Goal: Task Accomplishment & Management: Manage account settings

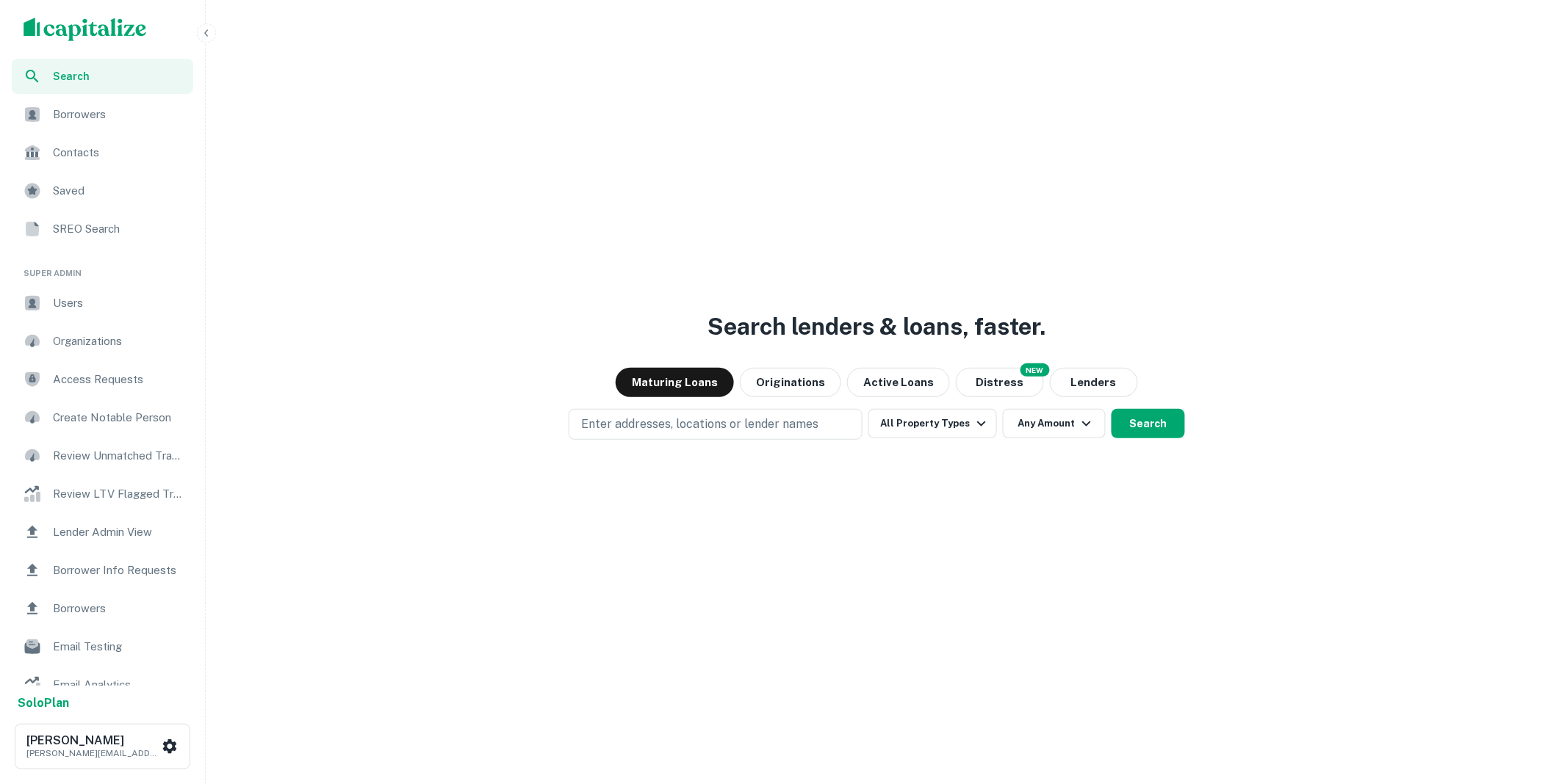
click at [104, 571] on span "Borrower Info Requests" at bounding box center [118, 571] width 131 height 18
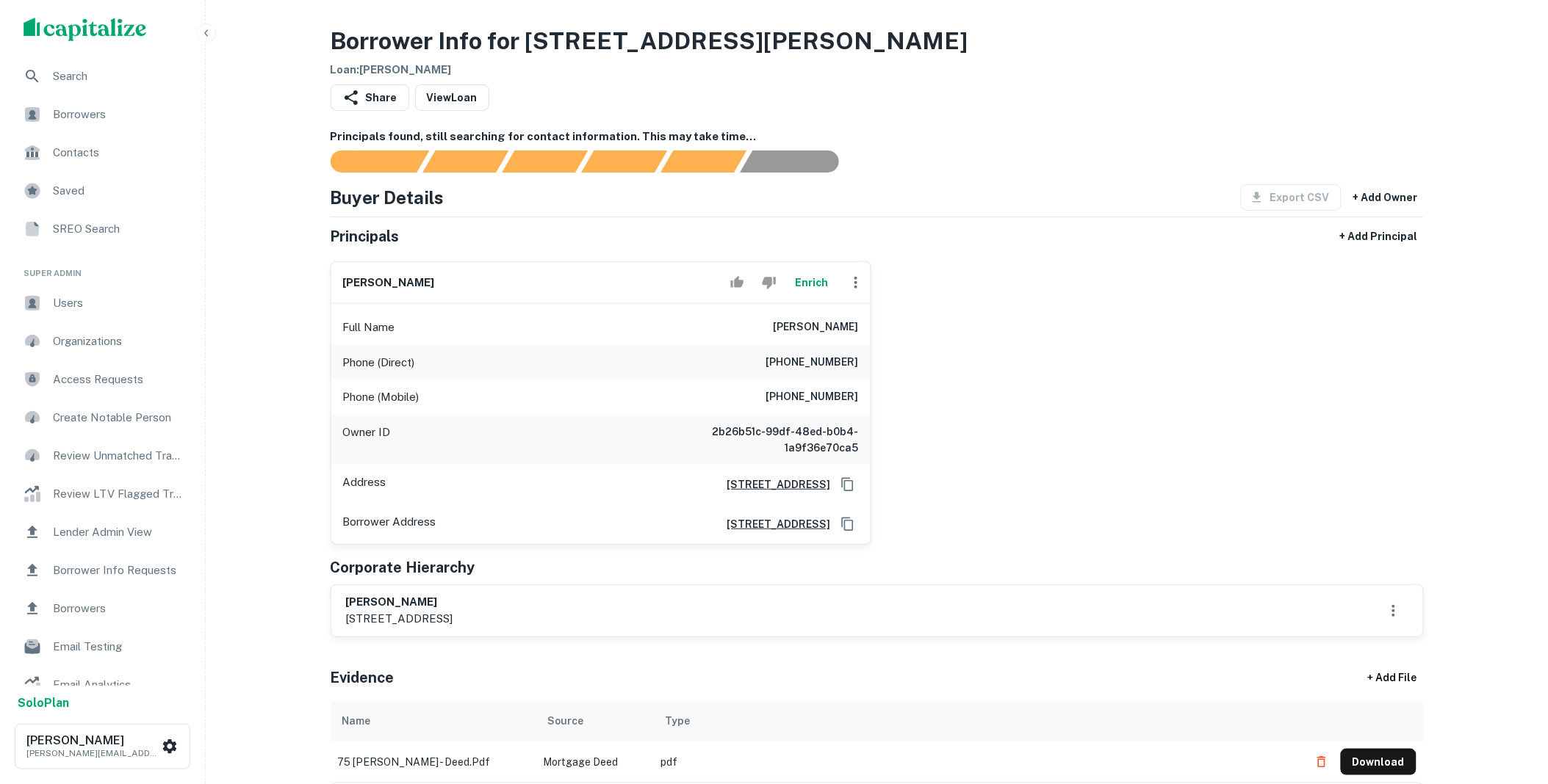
scroll to position [299, 0]
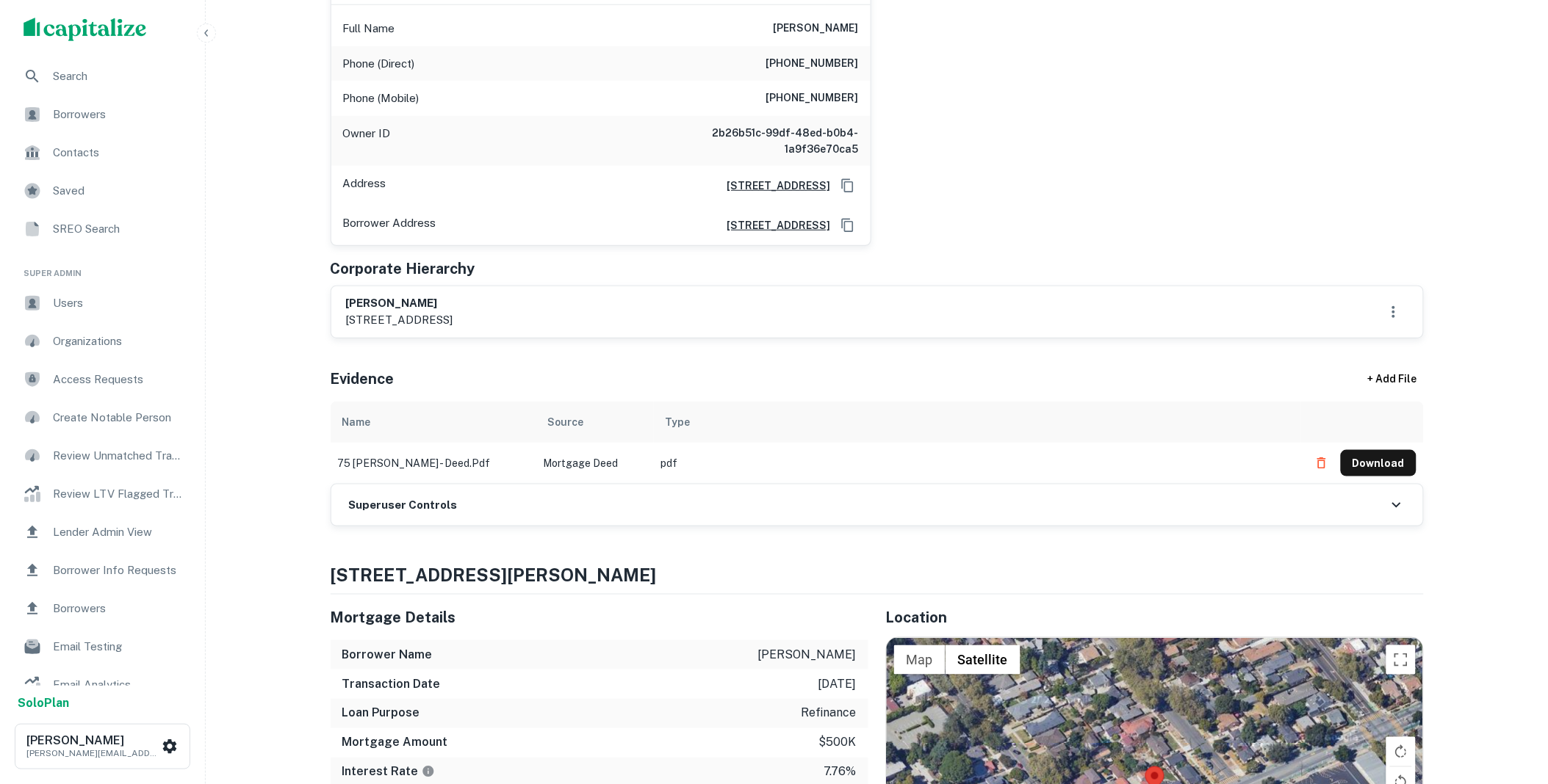
click at [635, 511] on div "Superuser Controls" at bounding box center [877, 505] width 1092 height 41
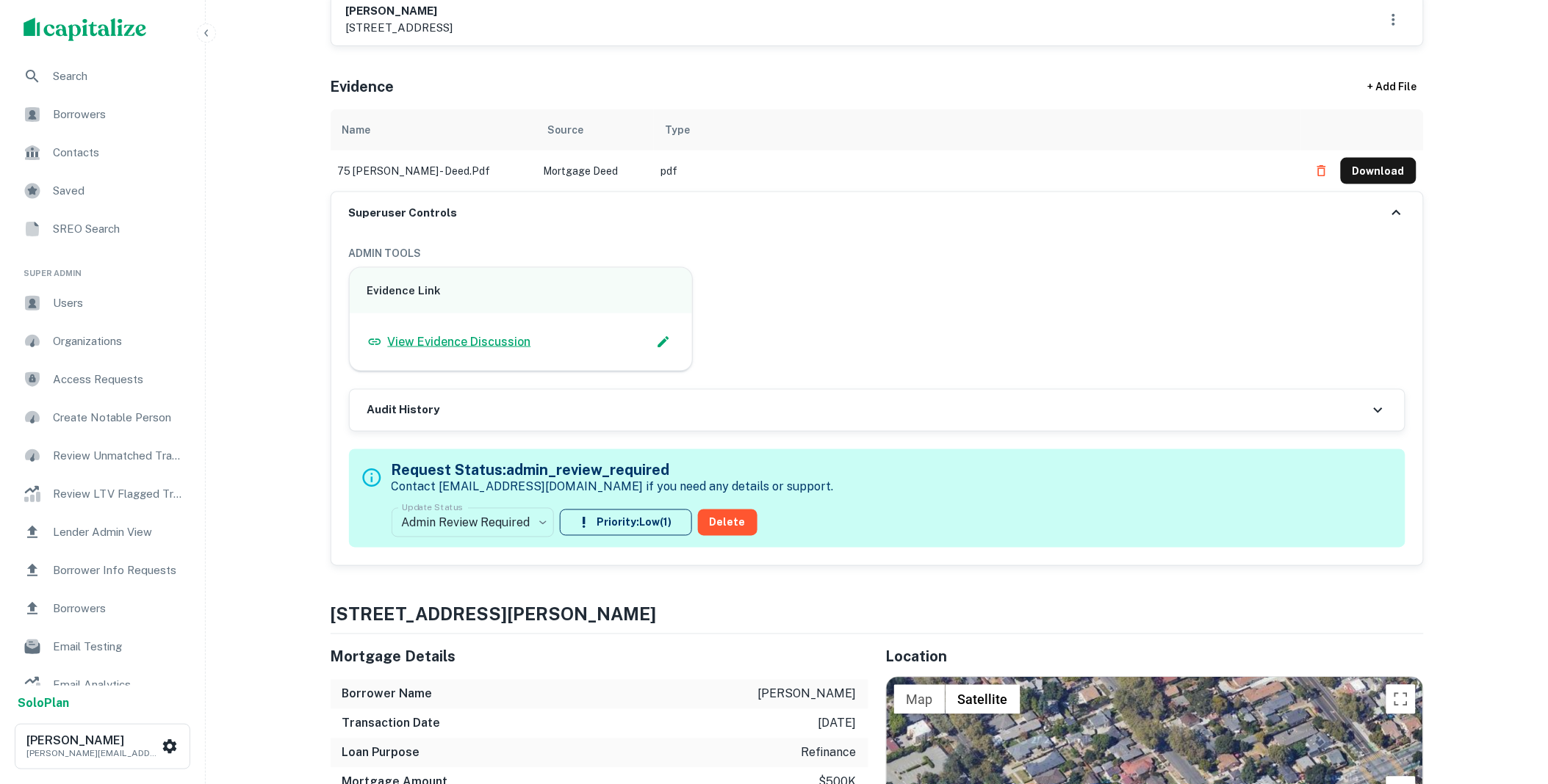
scroll to position [598, 0]
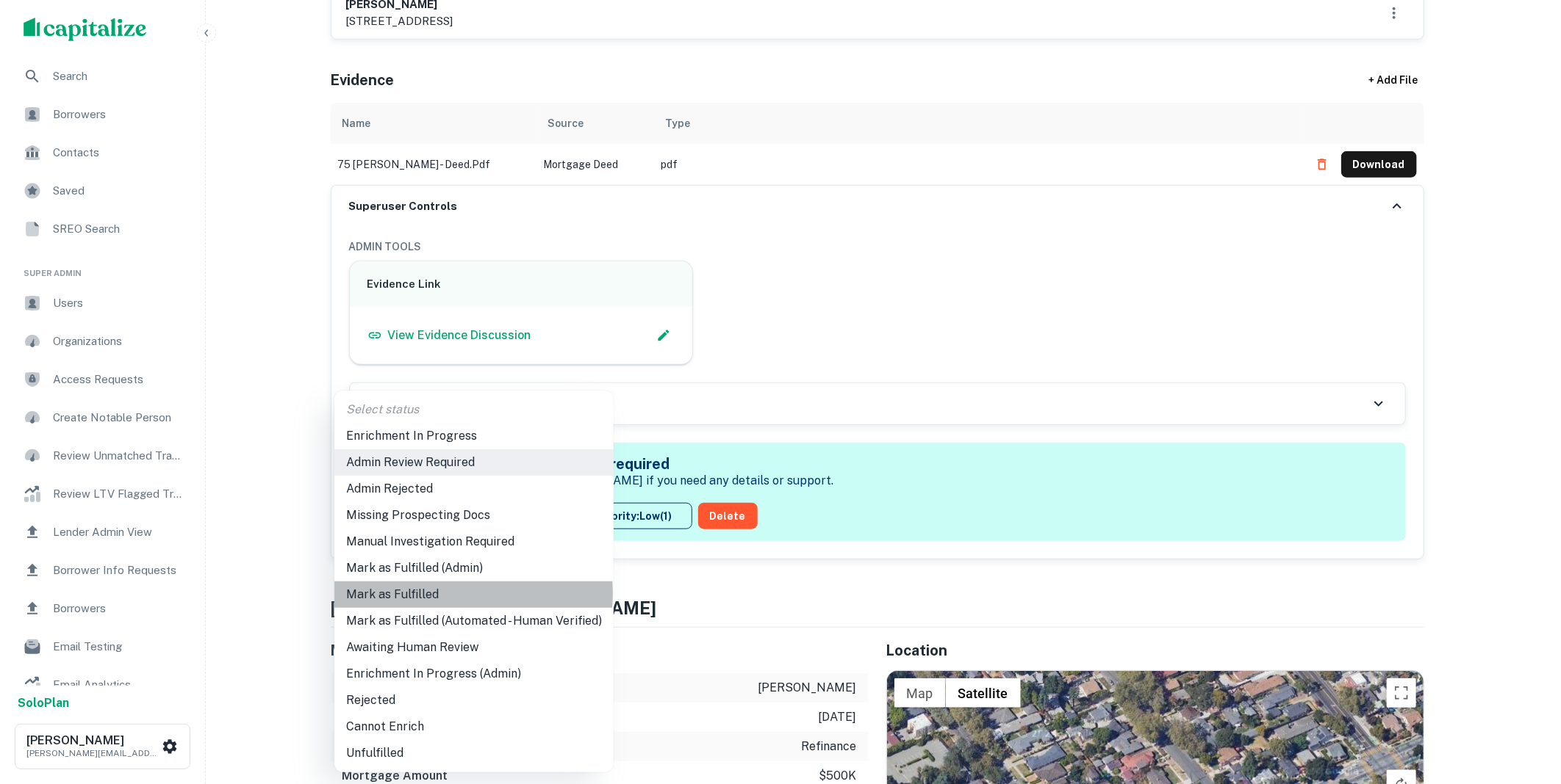
click at [423, 594] on li "Mark as Fulfilled" at bounding box center [473, 595] width 279 height 26
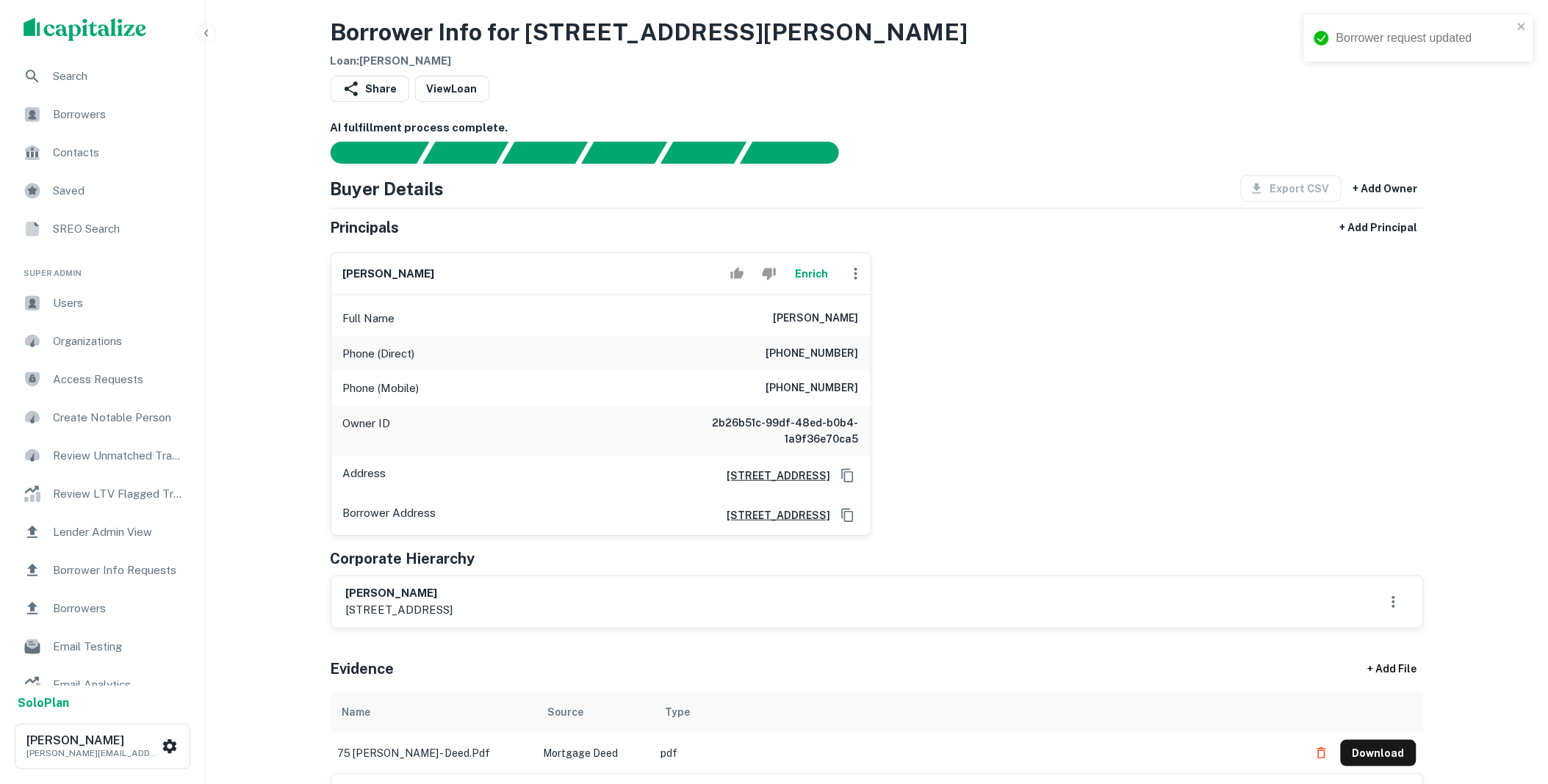
scroll to position [0, 0]
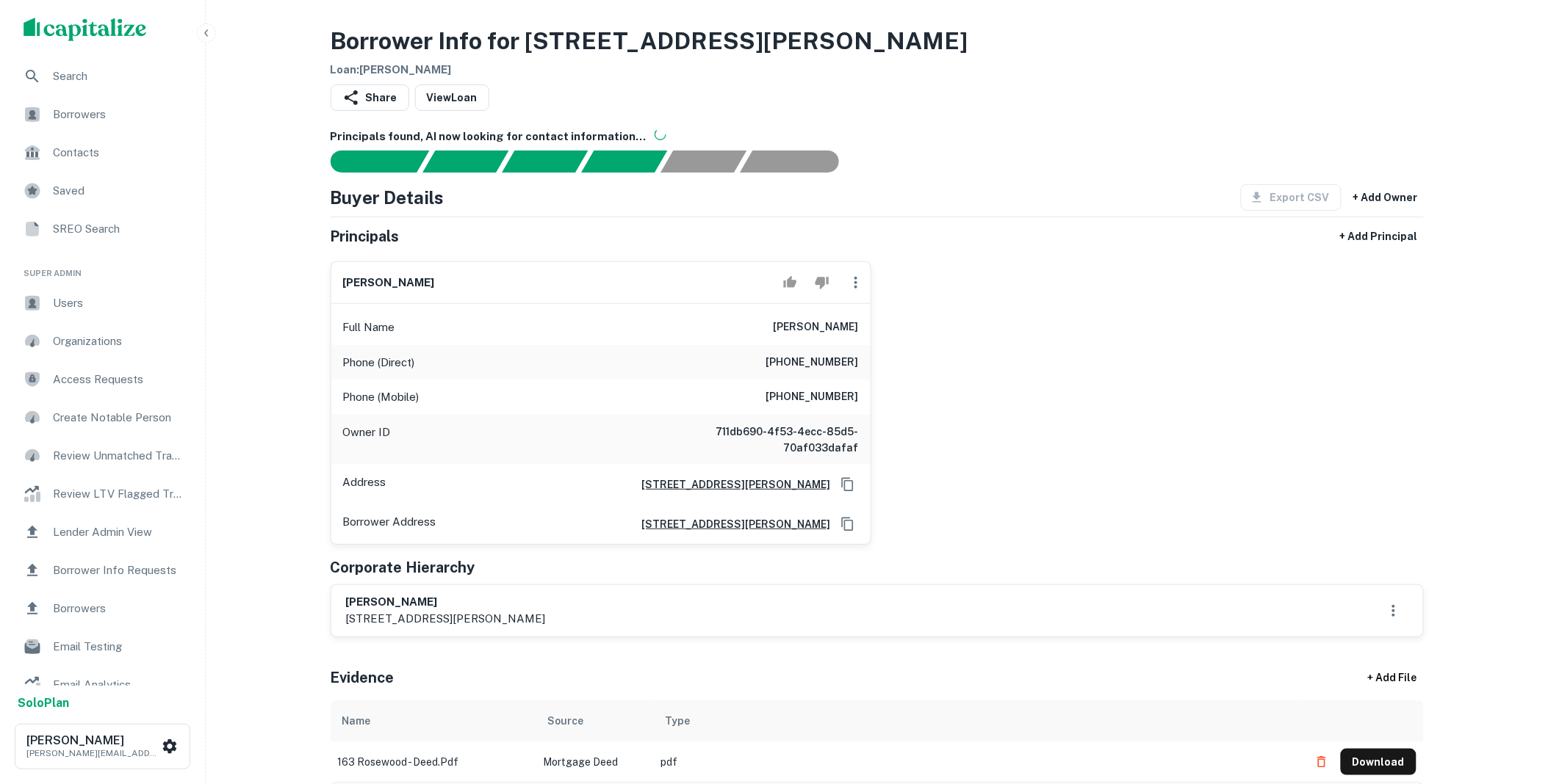
scroll to position [598, 0]
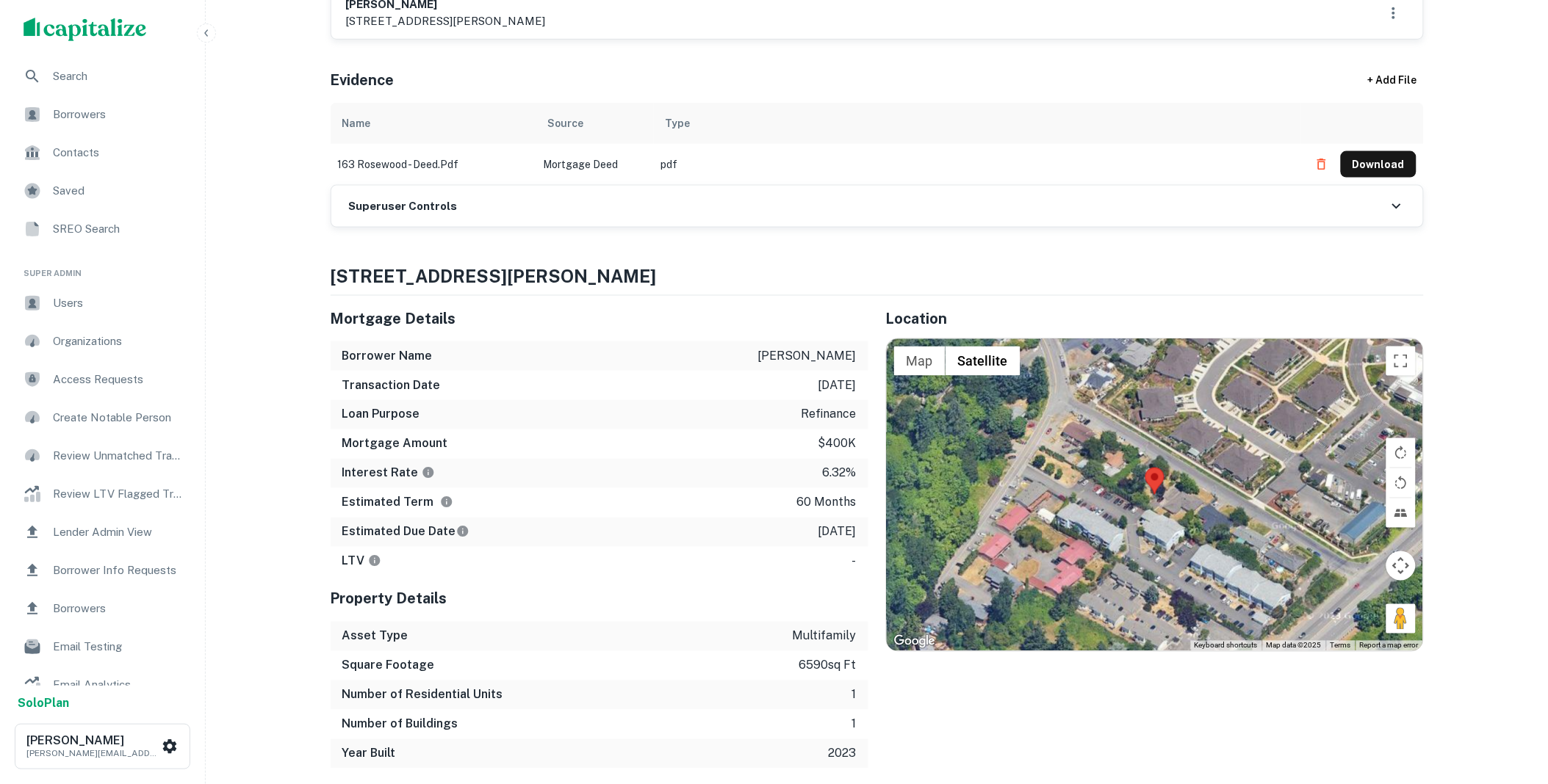
click at [473, 201] on div "Superuser Controls" at bounding box center [877, 206] width 1092 height 41
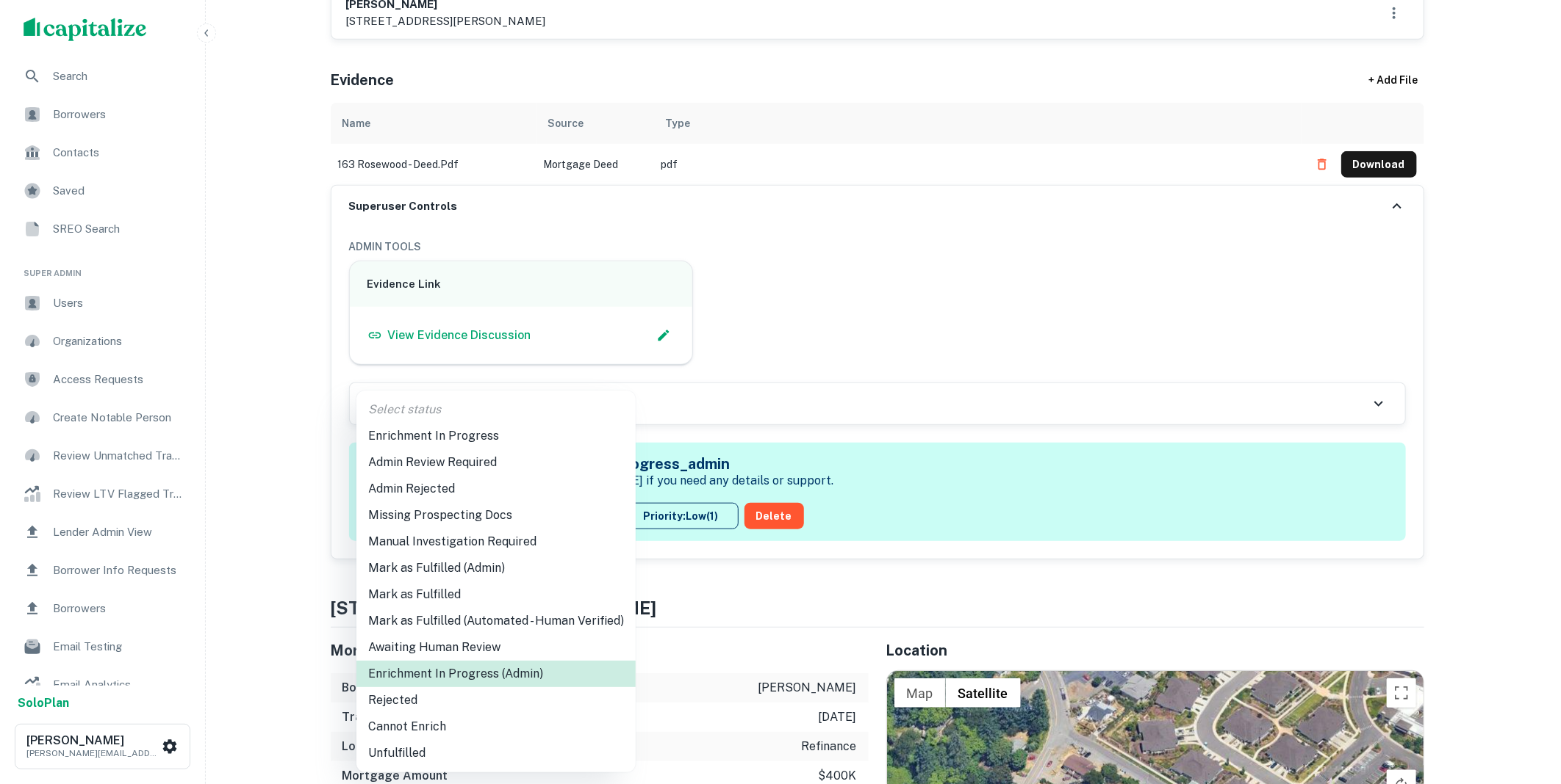
click at [468, 566] on li "Mark as Fulfilled (Admin)" at bounding box center [495, 568] width 279 height 26
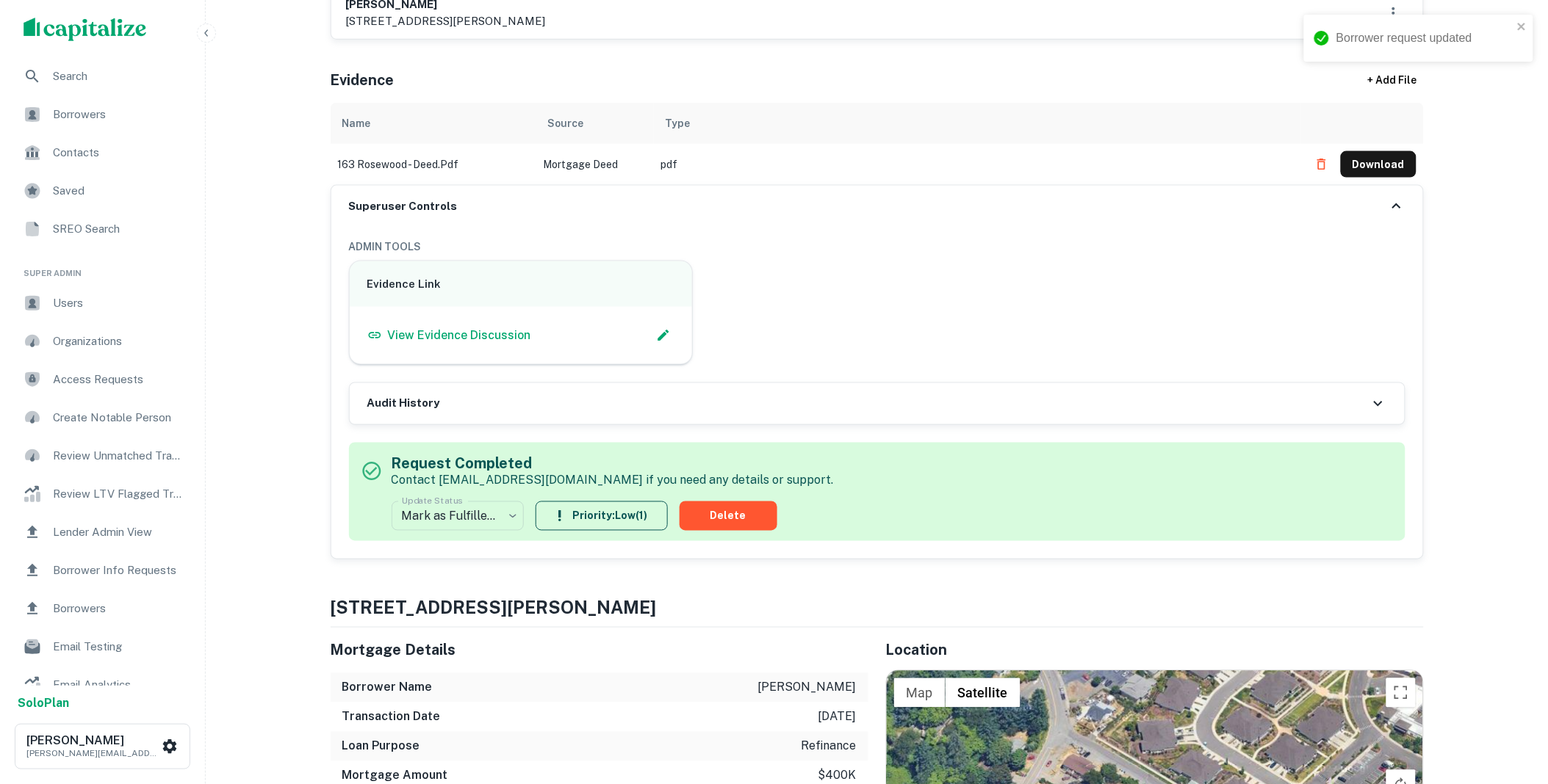
scroll to position [0, 0]
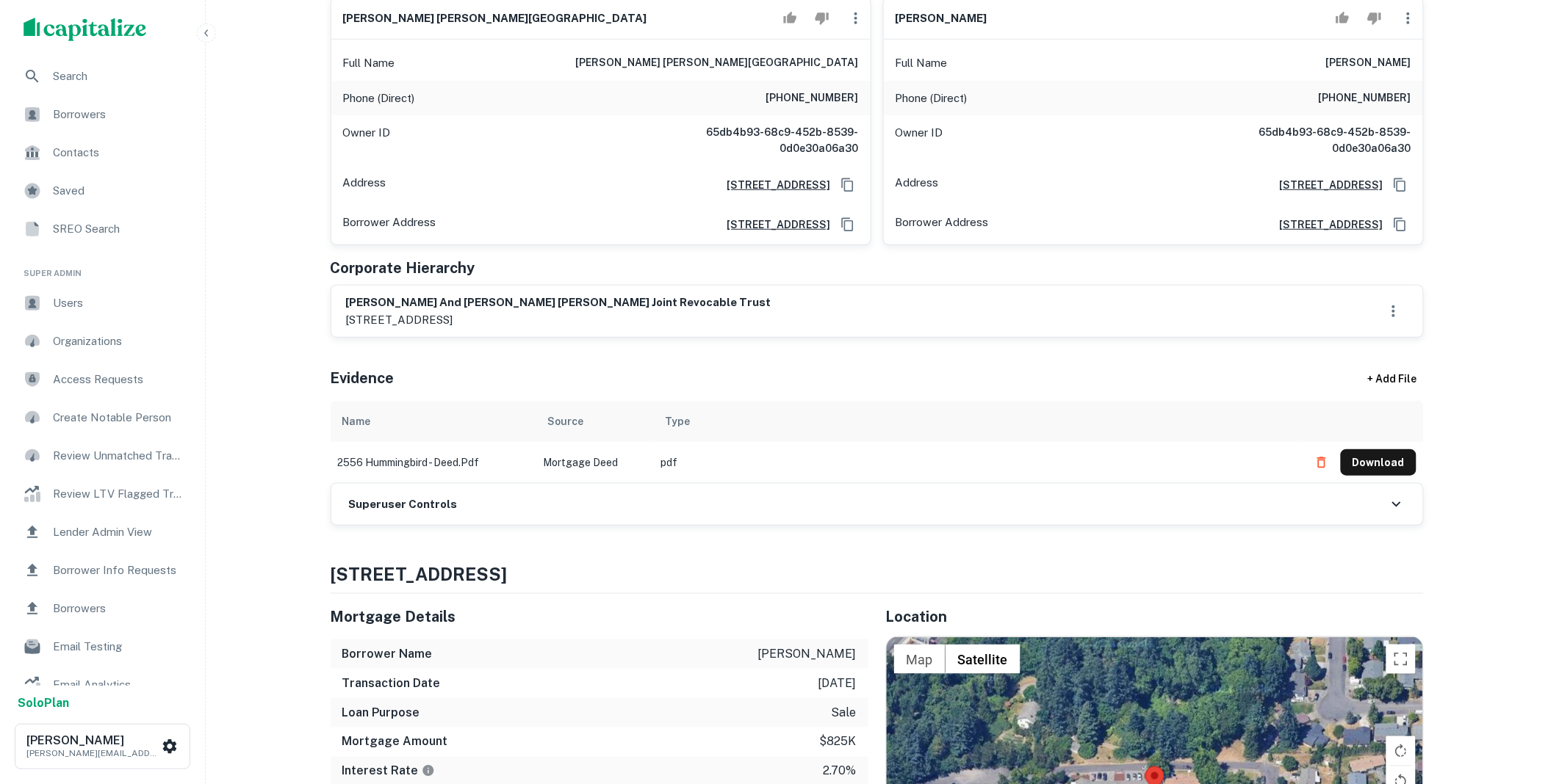
scroll to position [299, 0]
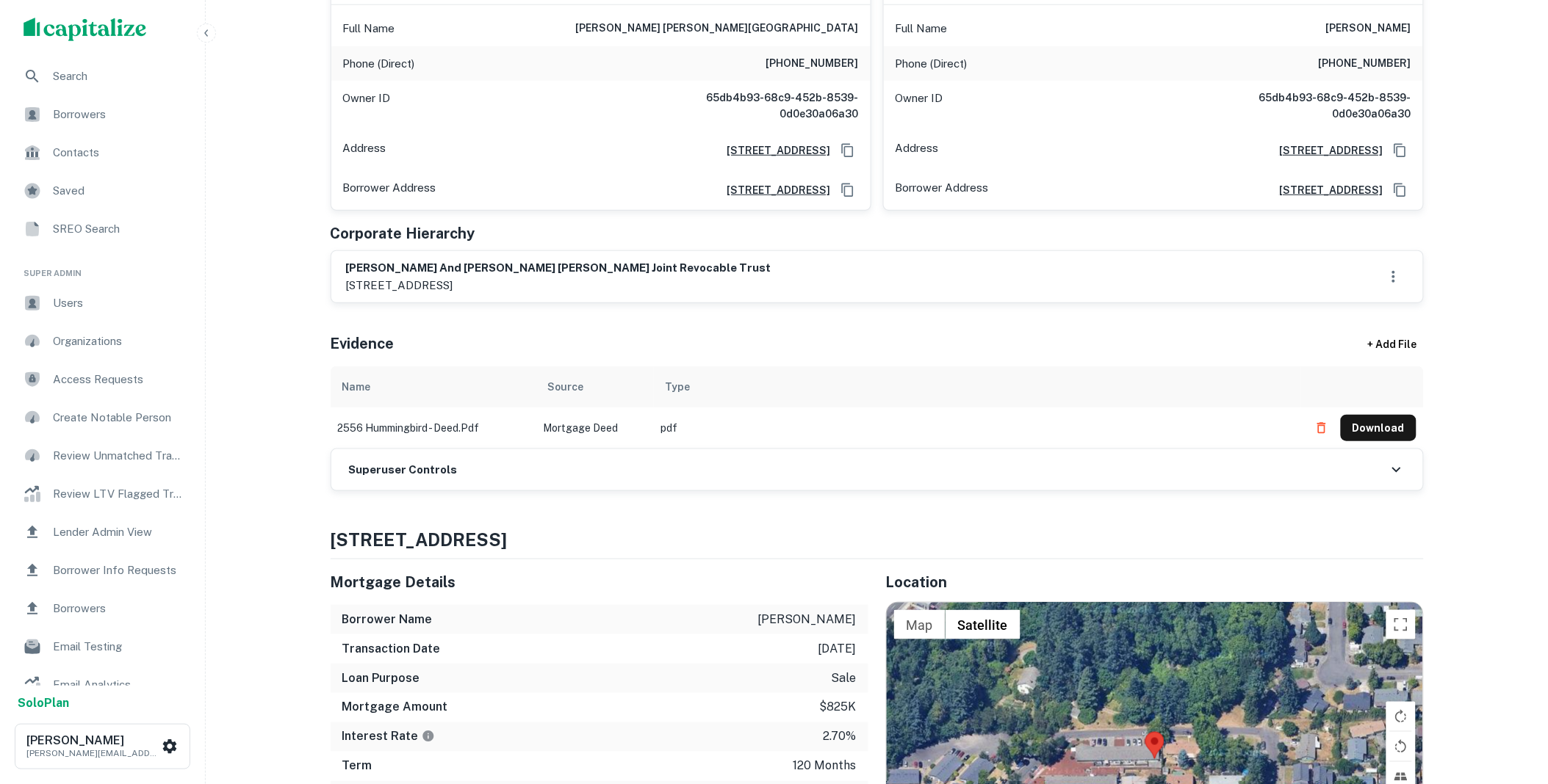
click at [442, 475] on h6 "Superuser Controls" at bounding box center [403, 470] width 108 height 17
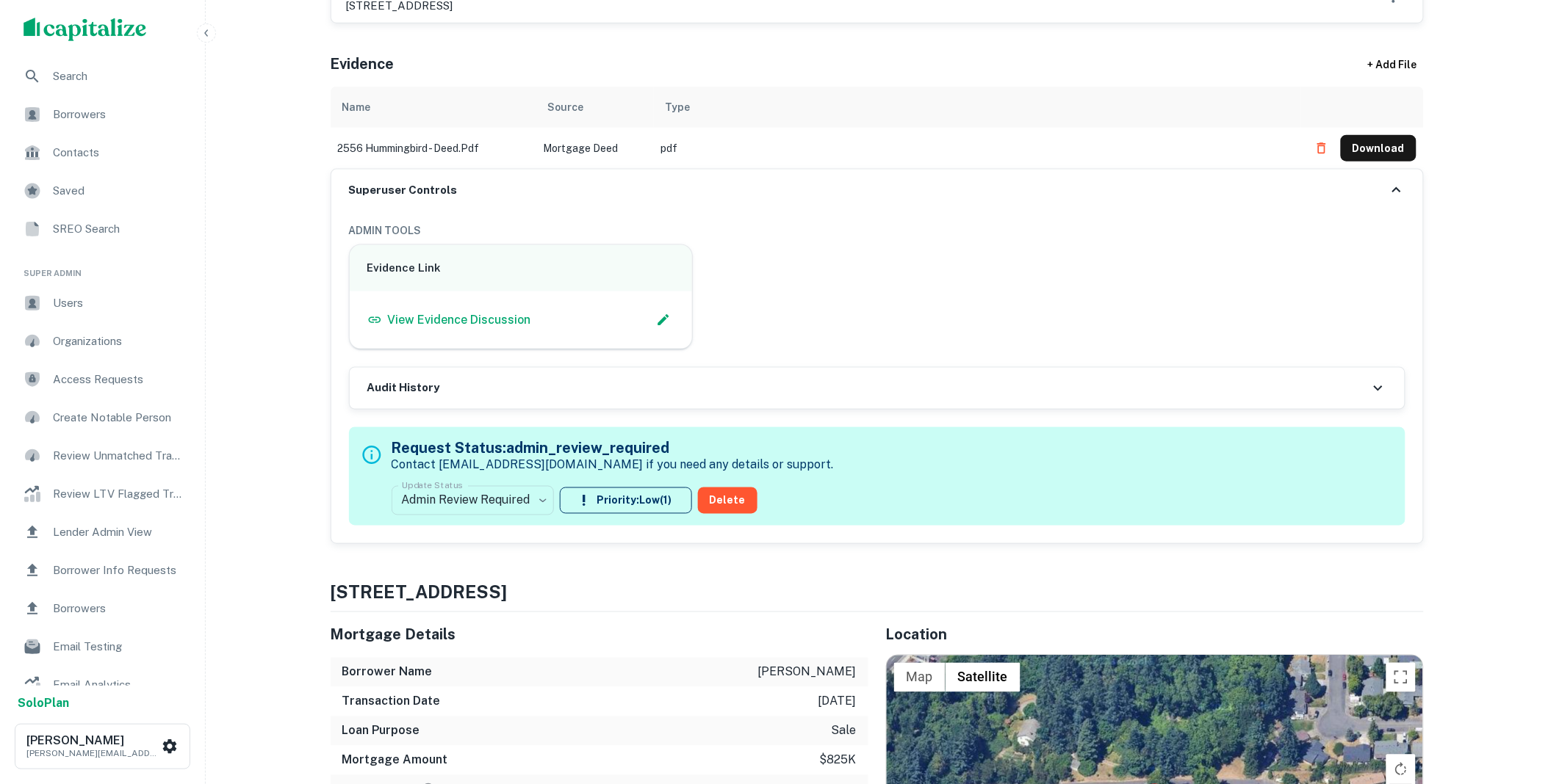
scroll to position [598, 0]
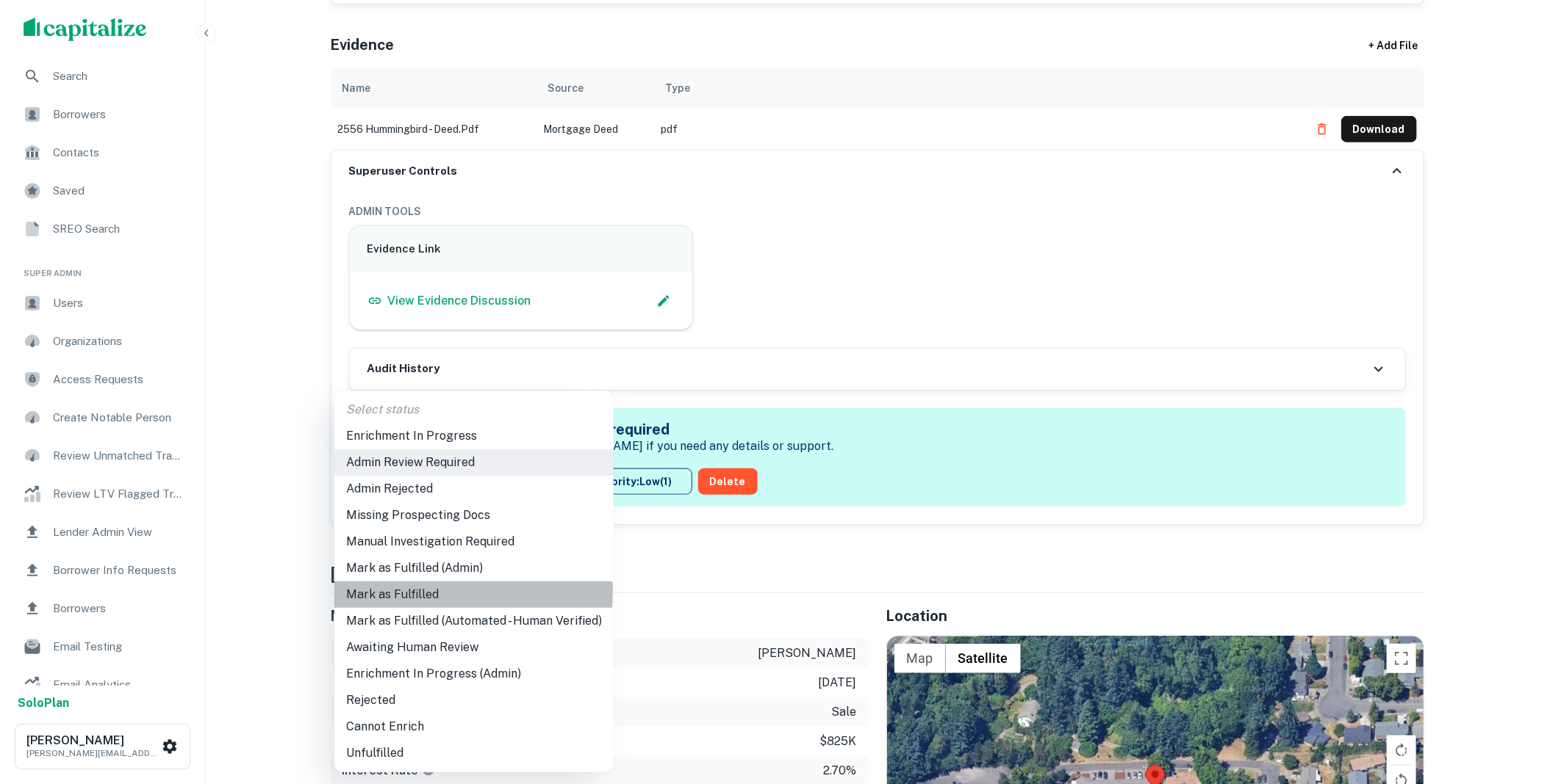
click at [409, 592] on li "Mark as Fulfilled" at bounding box center [473, 595] width 279 height 26
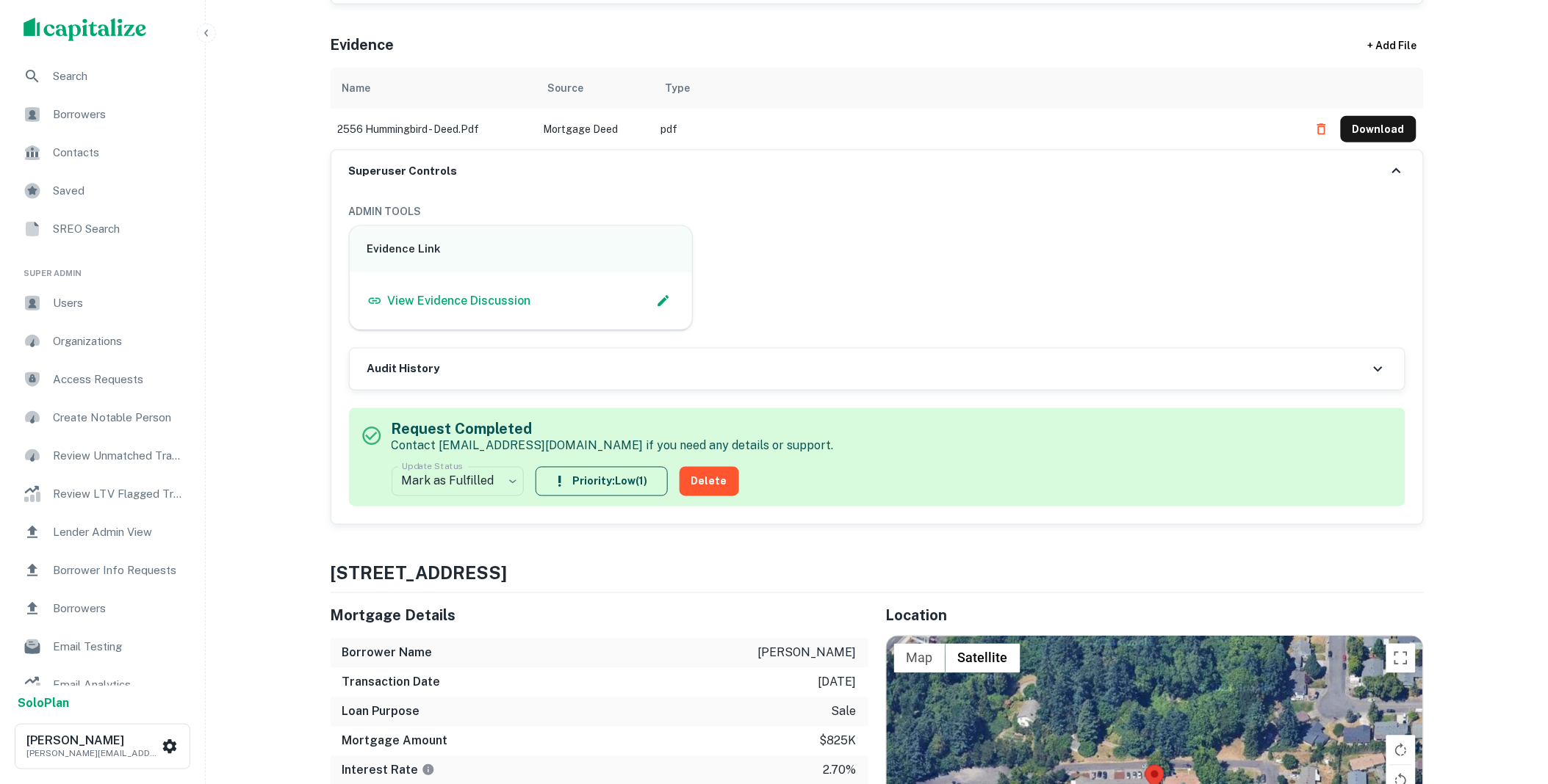
scroll to position [0, 0]
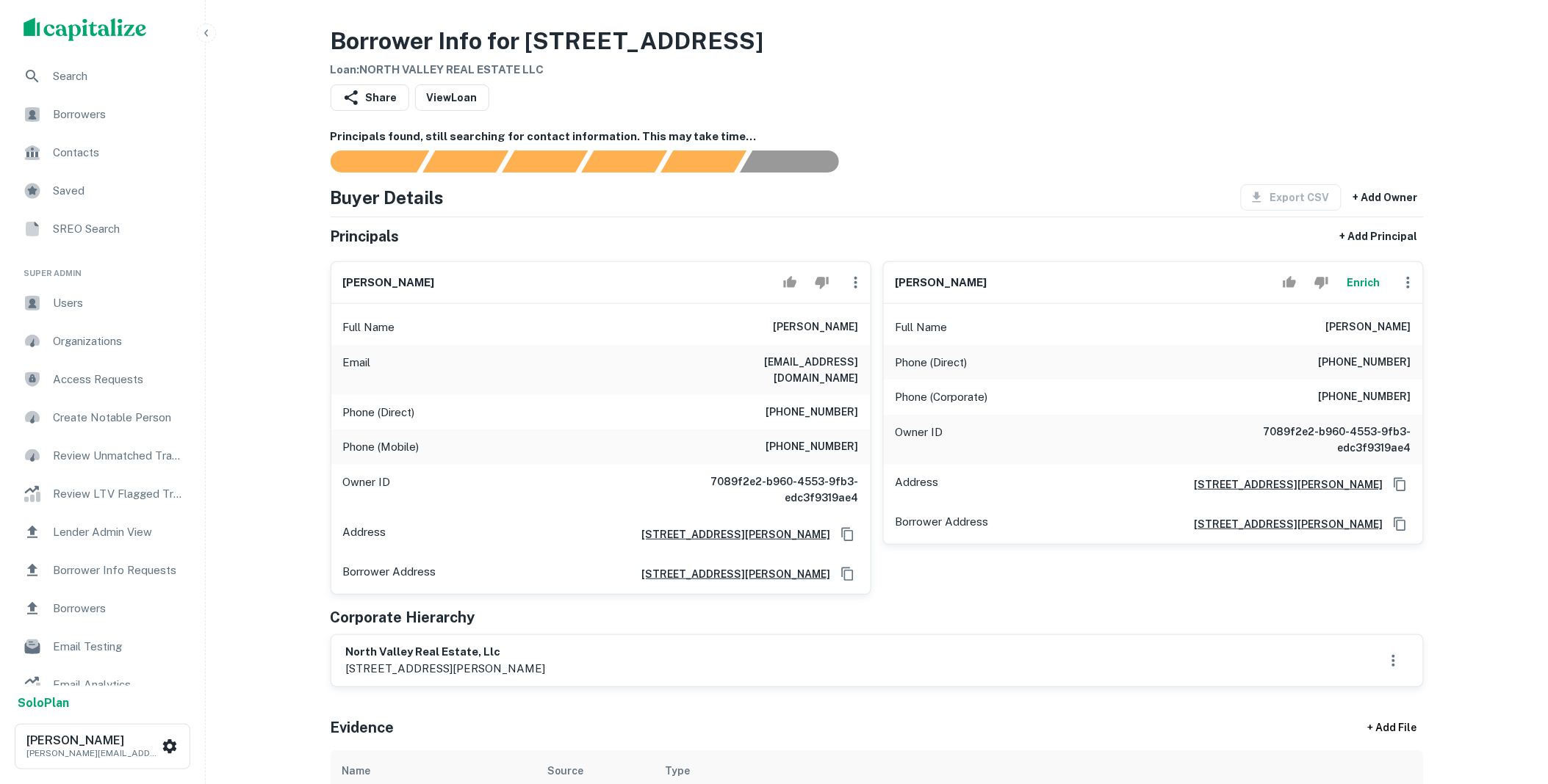
click at [1408, 293] on button "button" at bounding box center [1407, 282] width 29 height 29
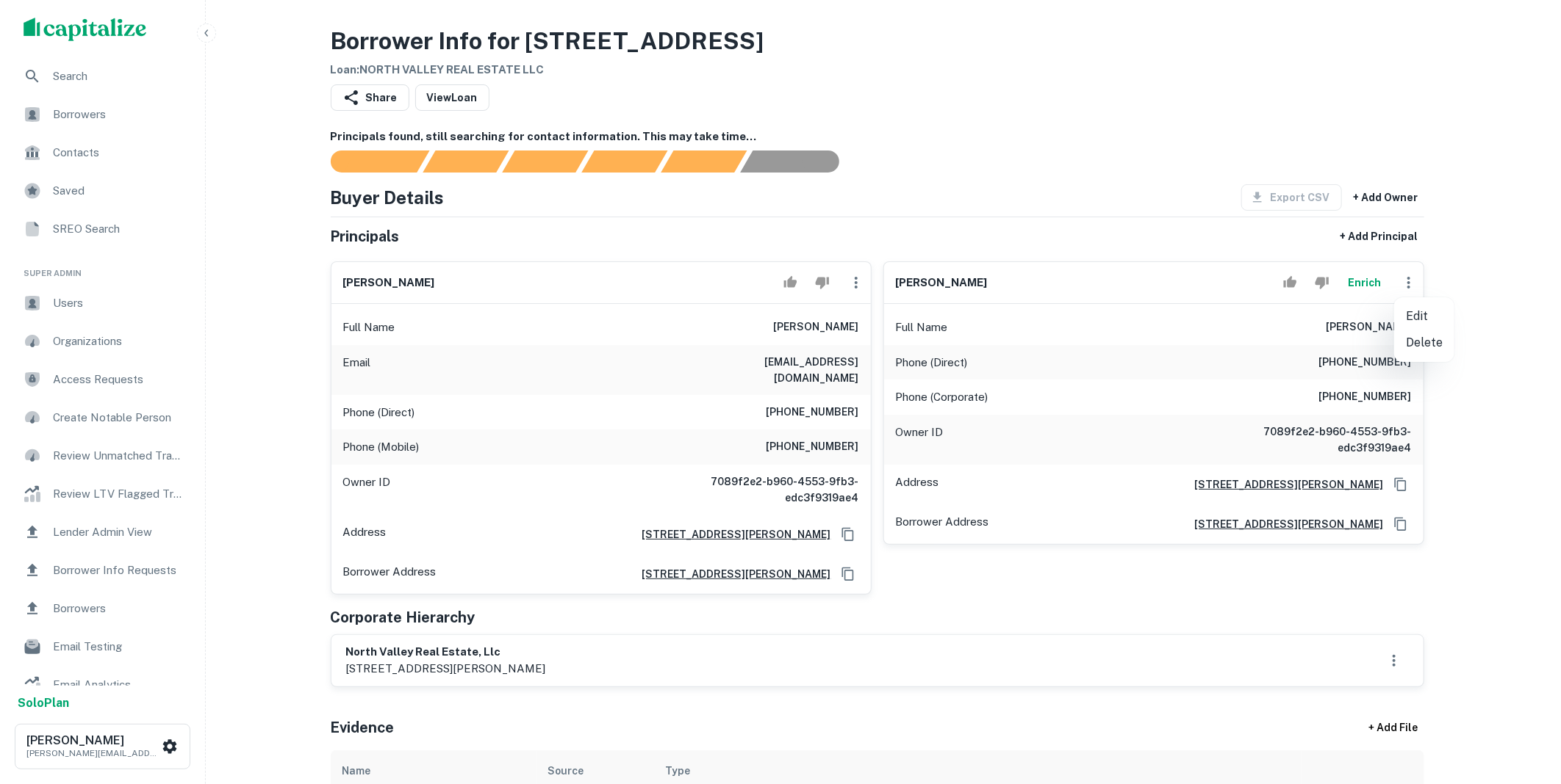
click at [1423, 351] on li "Delete" at bounding box center [1423, 343] width 60 height 26
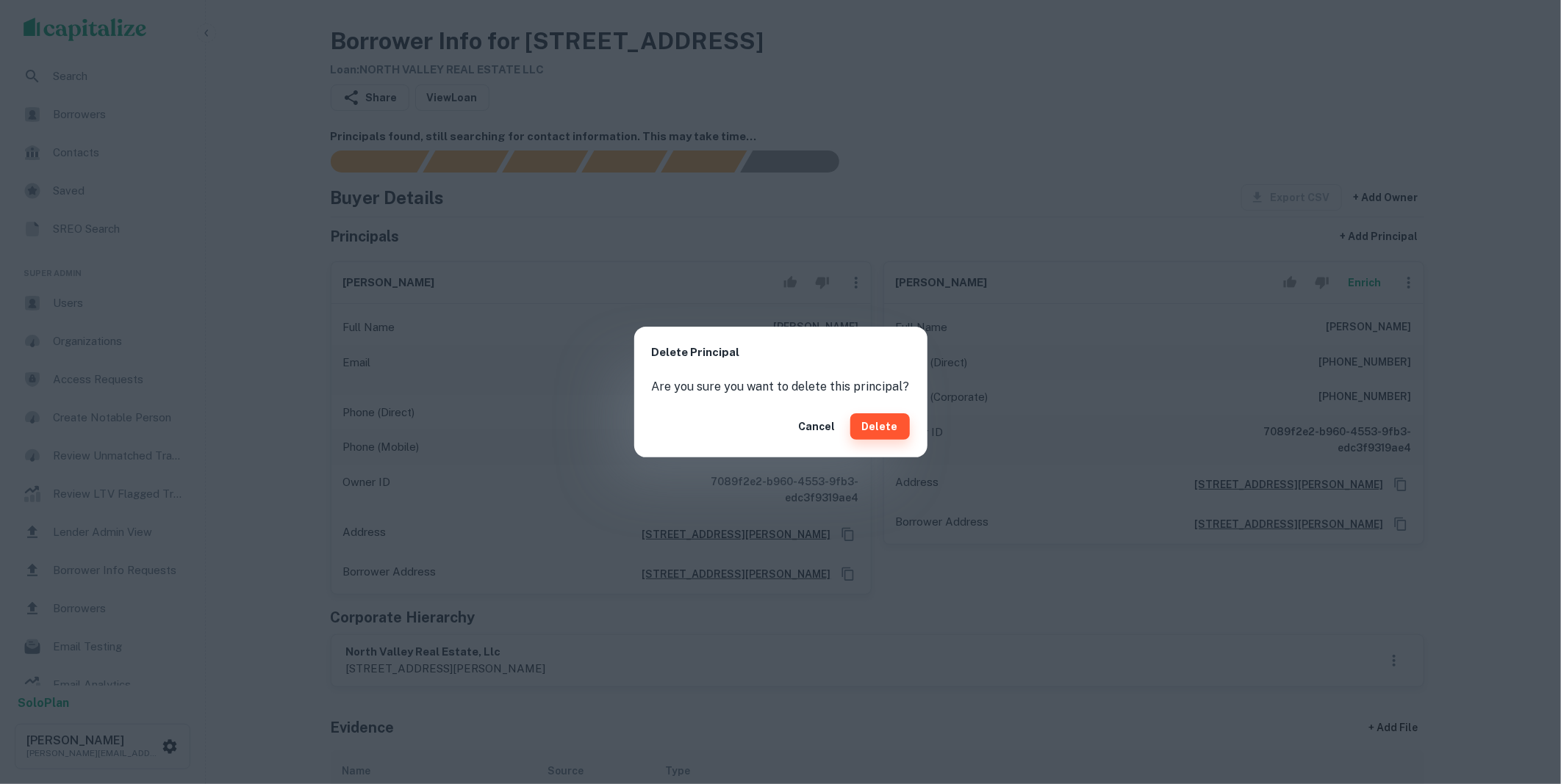
click at [883, 426] on button "Delete" at bounding box center [881, 426] width 60 height 26
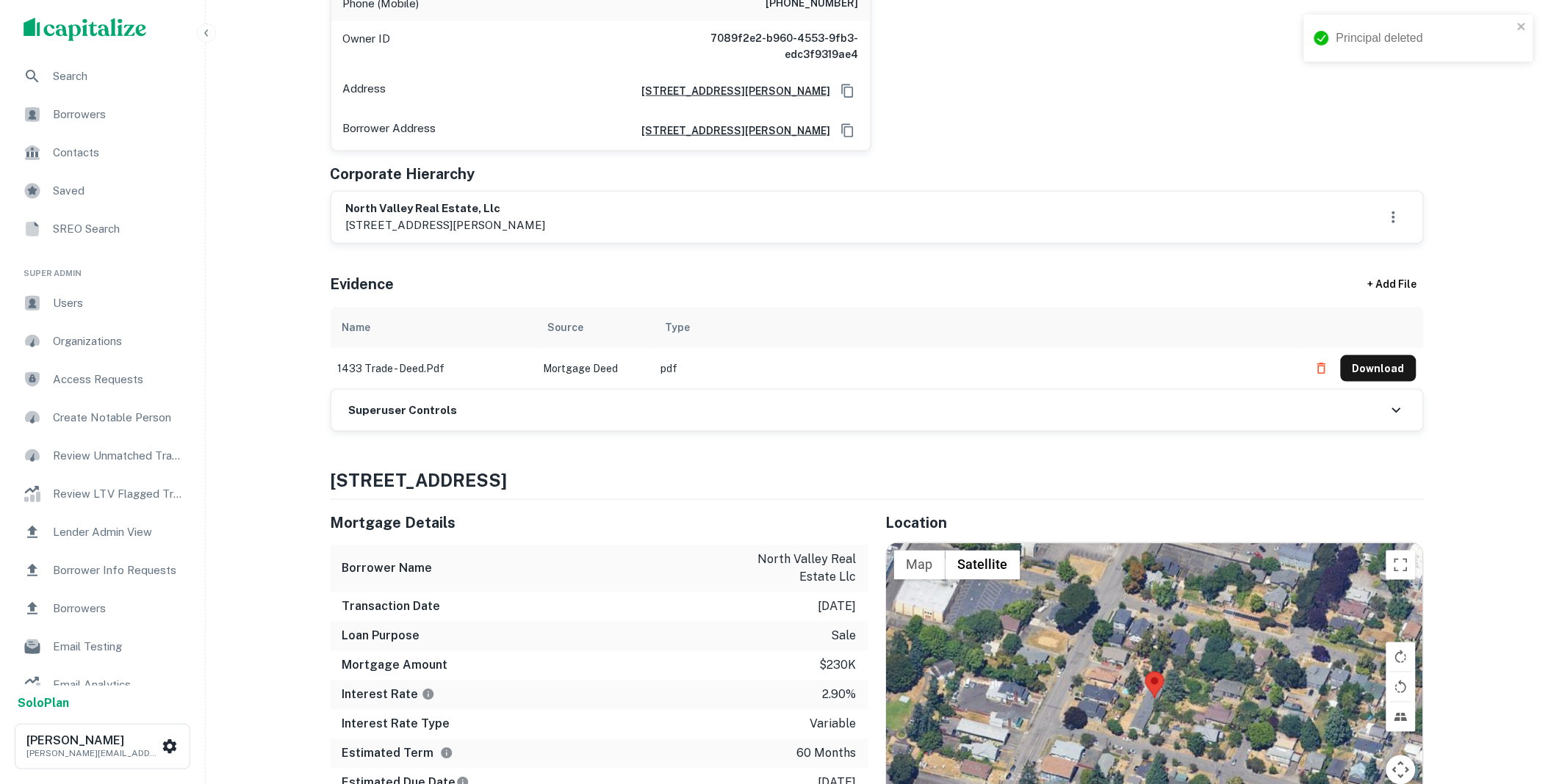
scroll to position [598, 0]
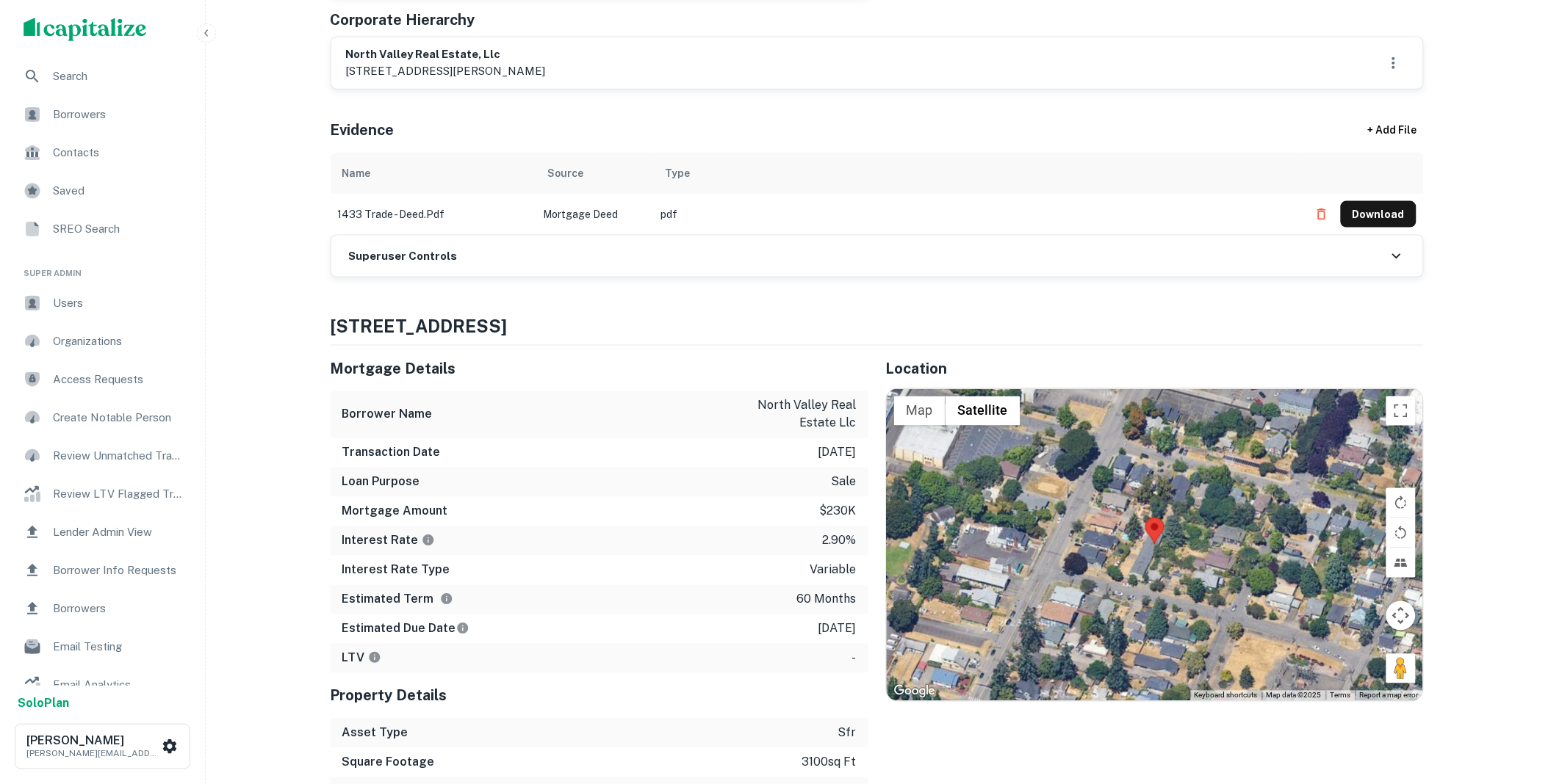
click at [473, 249] on div "Superuser Controls" at bounding box center [877, 256] width 1092 height 41
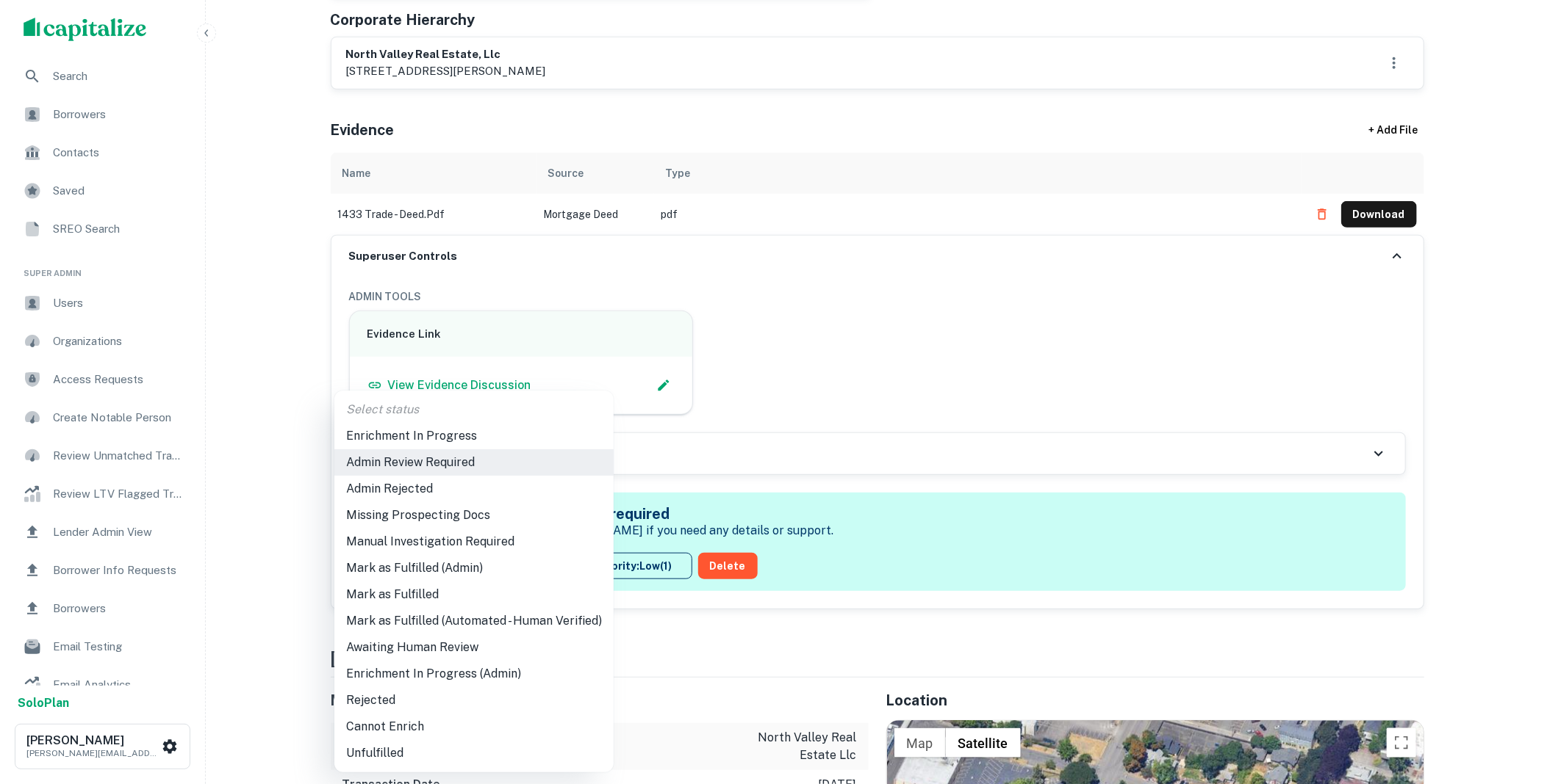
click at [413, 597] on li "Mark as Fulfilled" at bounding box center [473, 595] width 279 height 26
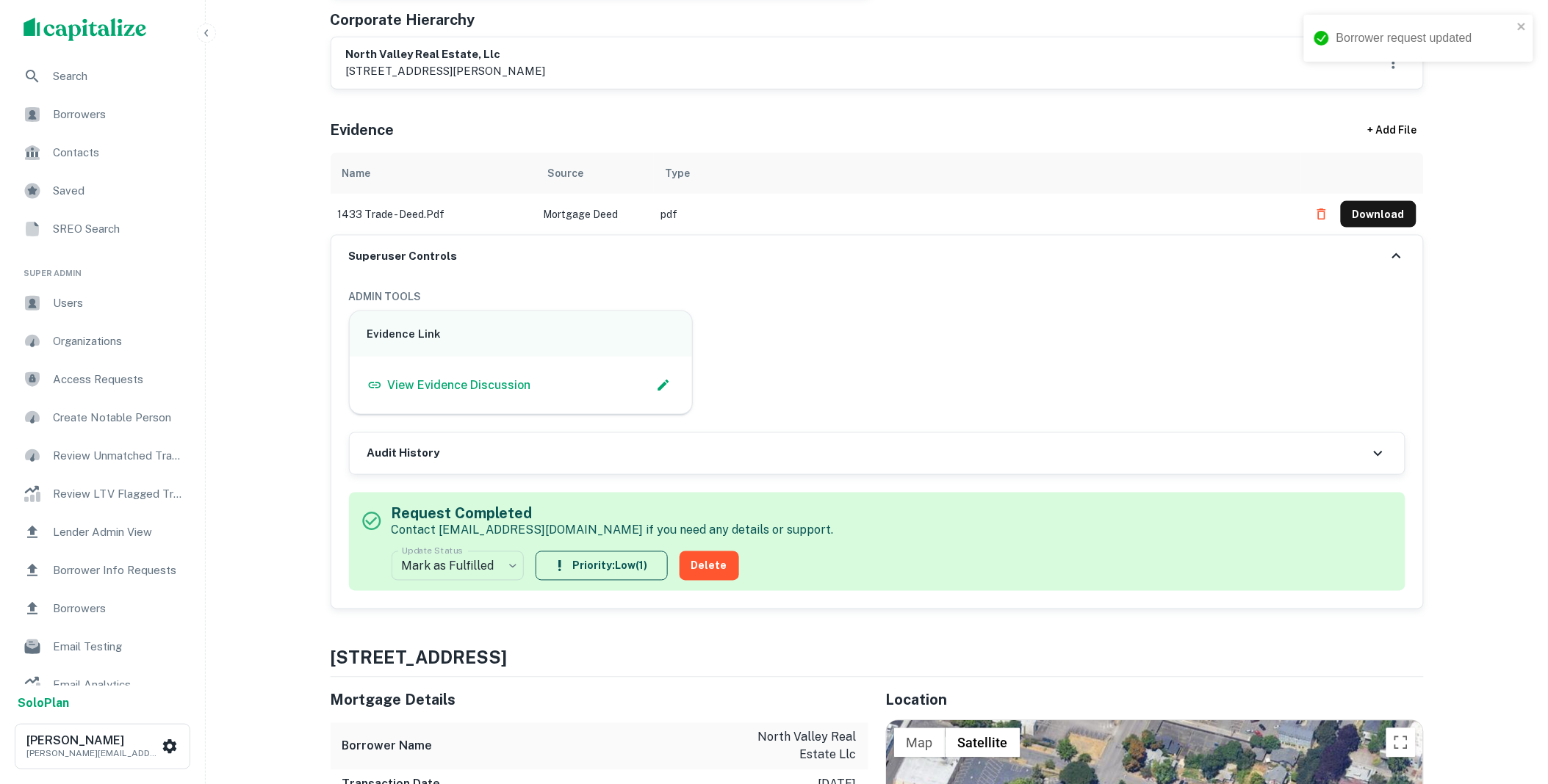
scroll to position [0, 0]
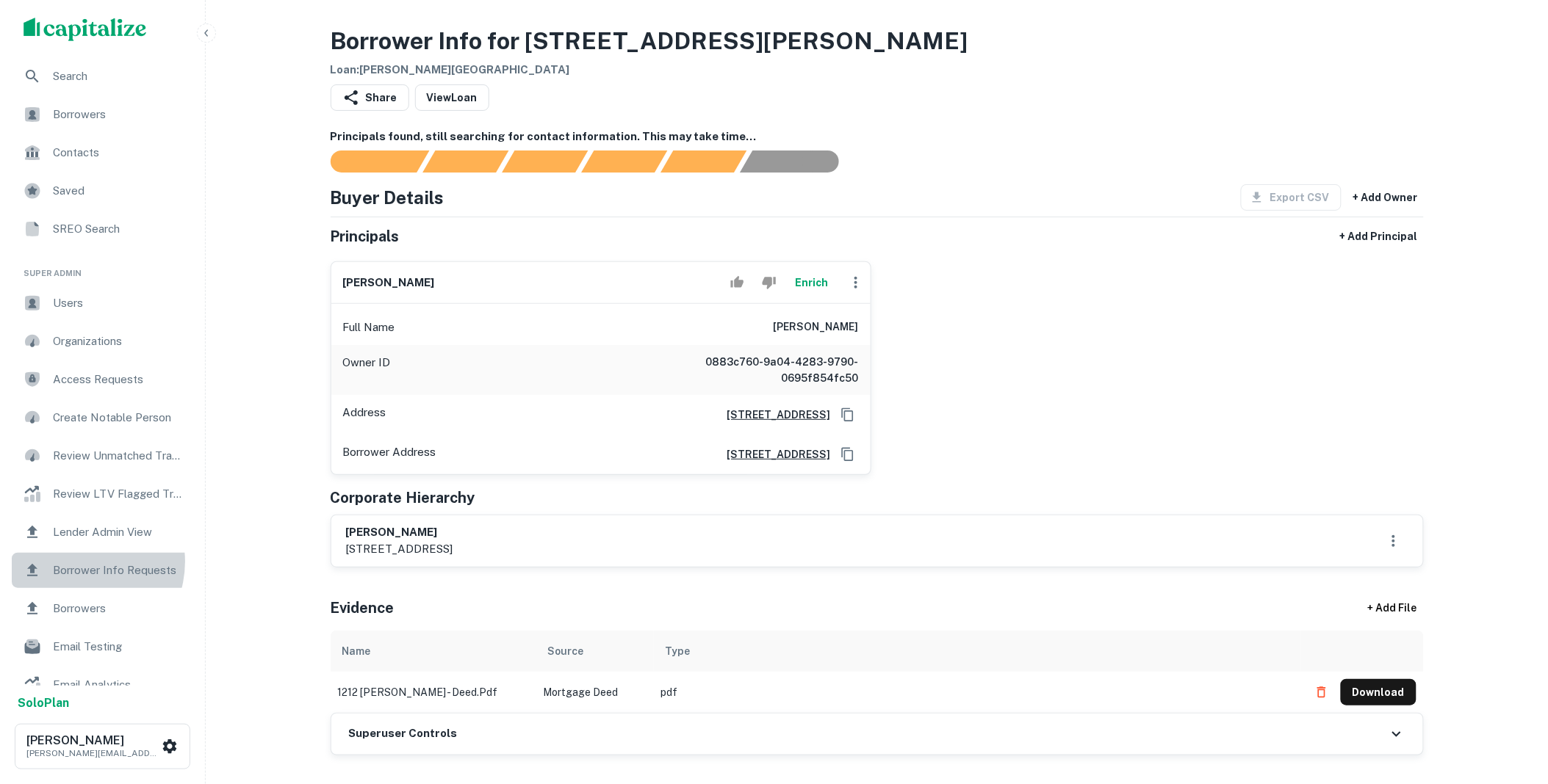
click at [79, 562] on span "Borrower Info Requests" at bounding box center [118, 571] width 131 height 18
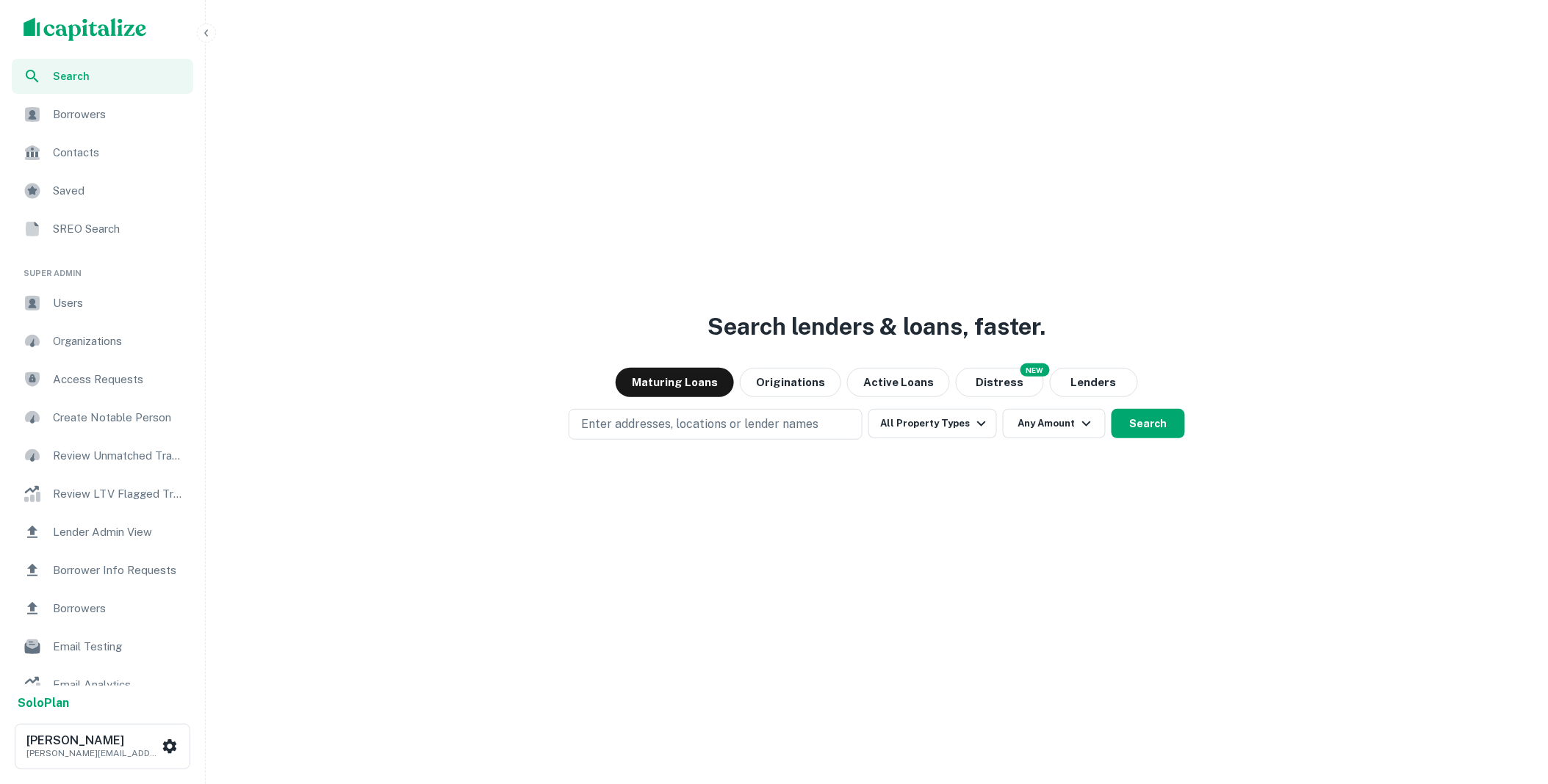
click at [126, 563] on span "Borrower Info Requests" at bounding box center [118, 571] width 131 height 18
